Goal: Task Accomplishment & Management: Complete application form

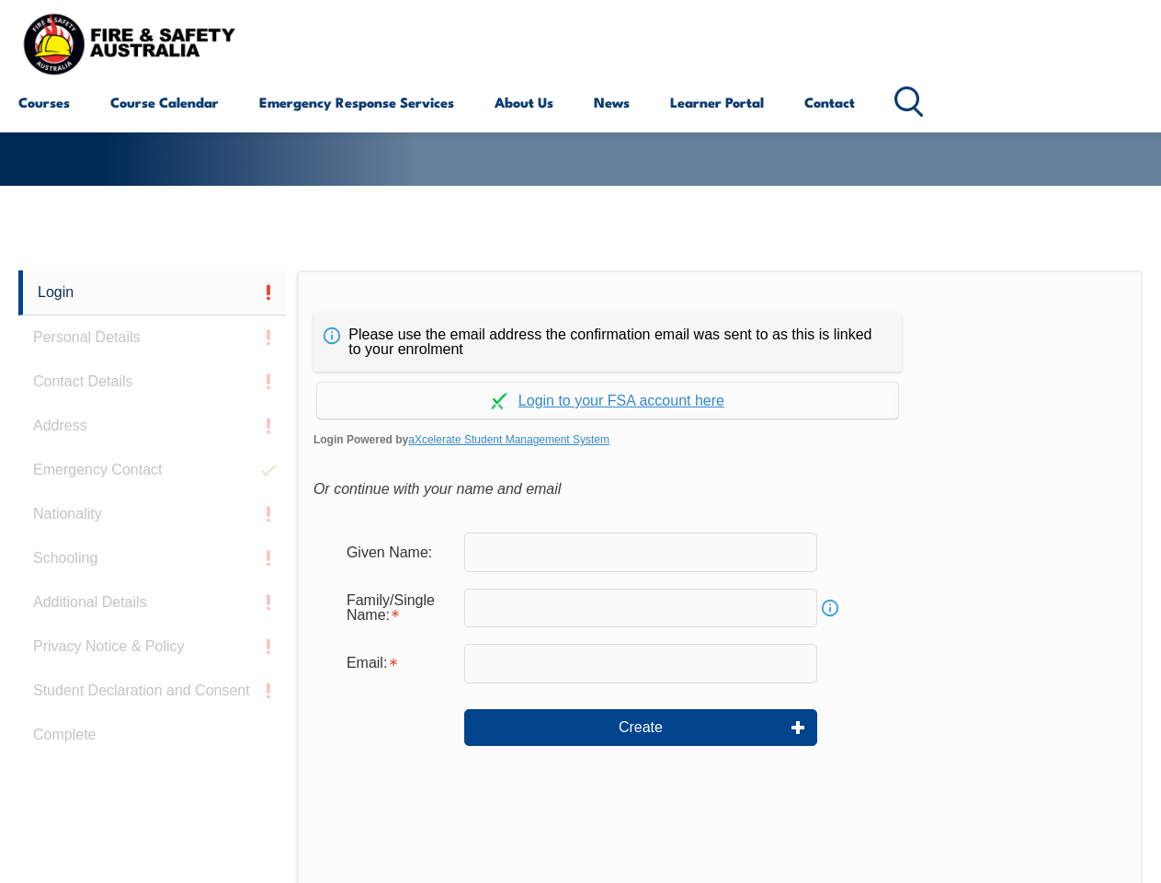
click at [580, 298] on div "Please use the email address the confirmation email was sent to as this is link…" at bounding box center [720, 656] width 846 height 772
click at [580, 577] on form "Given Name: Family/Single Name: Info Email: Create" at bounding box center [720, 652] width 813 height 276
click at [153, 292] on link "Login" at bounding box center [152, 292] width 269 height 45
click at [153, 337] on div "Login Personal Details Contact Details Address Emergency Contact Nationality Sc…" at bounding box center [157, 729] width 279 height 919
click at [153, 382] on div "Login Personal Details Contact Details Address Emergency Contact Nationality Sc…" at bounding box center [157, 729] width 279 height 919
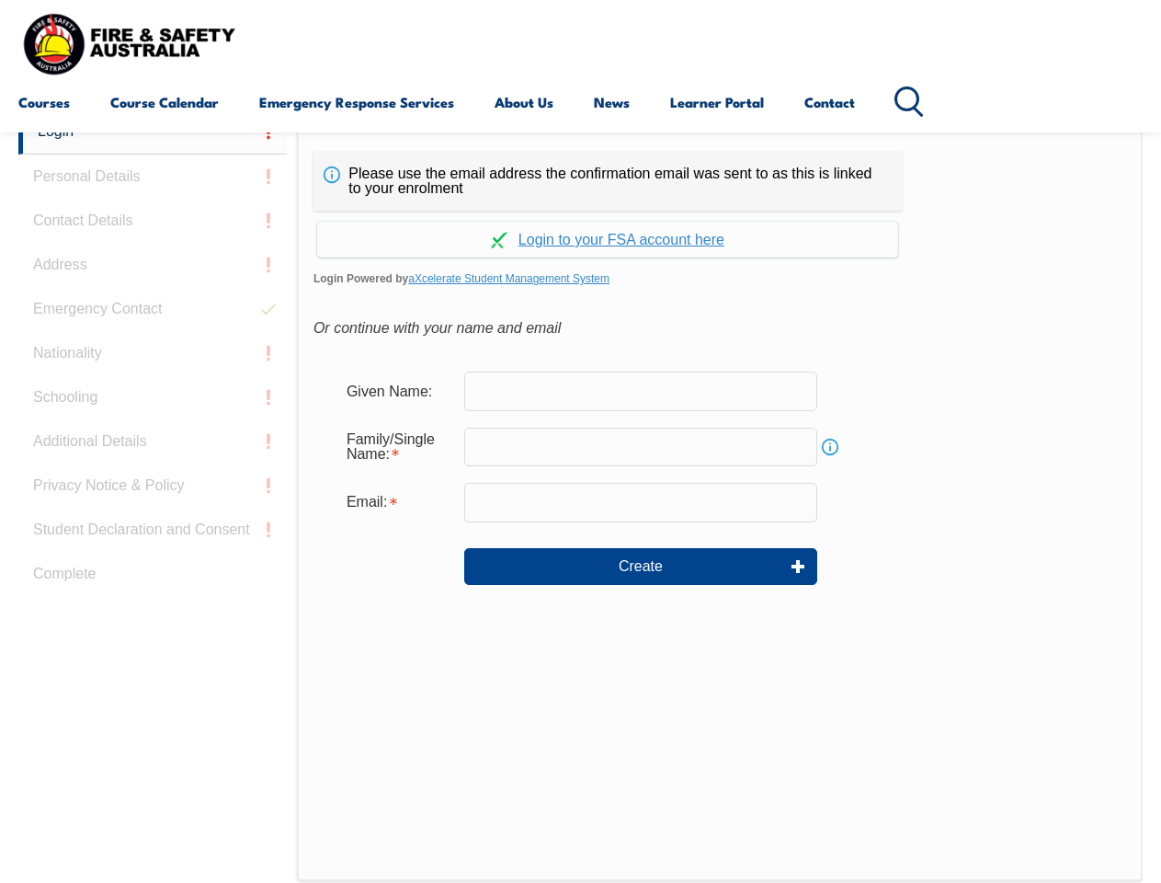
click at [153, 426] on div "Login Personal Details Contact Details Address Emergency Contact Nationality Sc…" at bounding box center [157, 568] width 279 height 919
click at [153, 470] on div "Login Personal Details Contact Details Address Emergency Contact Nationality Sc…" at bounding box center [157, 568] width 279 height 919
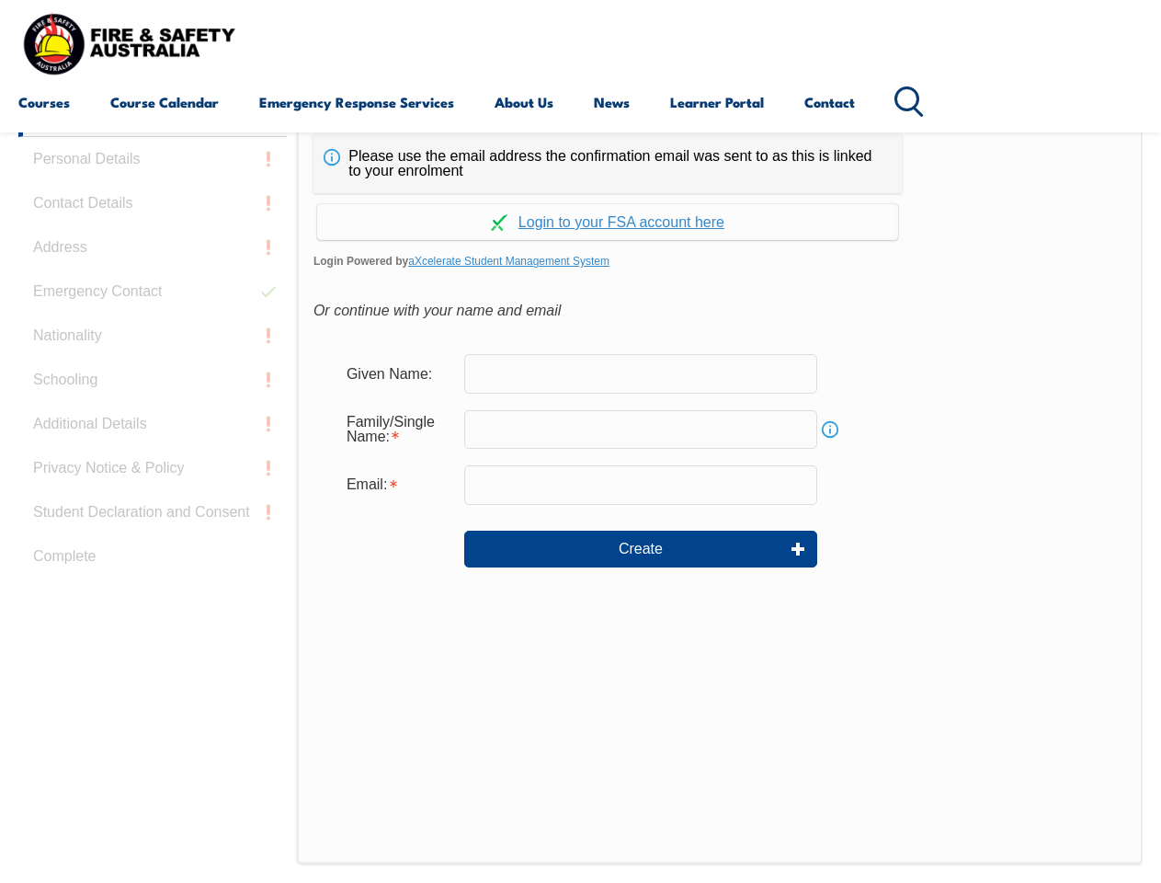
click at [153, 514] on div "Login Personal Details Contact Details Address Emergency Contact Nationality Sc…" at bounding box center [157, 551] width 279 height 919
click at [153, 558] on div "Login Personal Details Contact Details Address Emergency Contact Nationality Sc…" at bounding box center [157, 551] width 279 height 919
click at [153, 602] on div "Login Personal Details Contact Details Address Emergency Contact Nationality Sc…" at bounding box center [157, 551] width 279 height 919
